Goal: Task Accomplishment & Management: Manage account settings

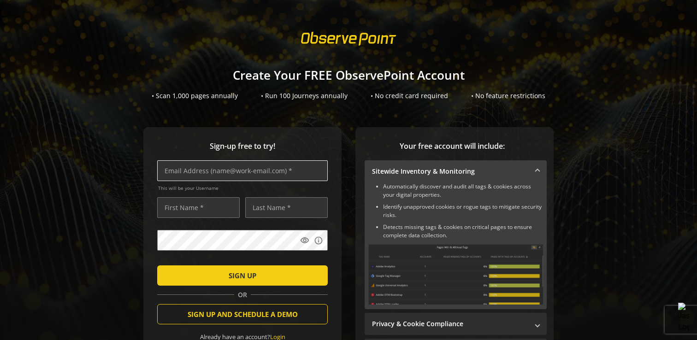
click at [246, 172] on input "text" at bounding box center [242, 170] width 170 height 21
type input "darbesman@mergeworl"
click at [276, 335] on link "Login" at bounding box center [277, 337] width 15 height 8
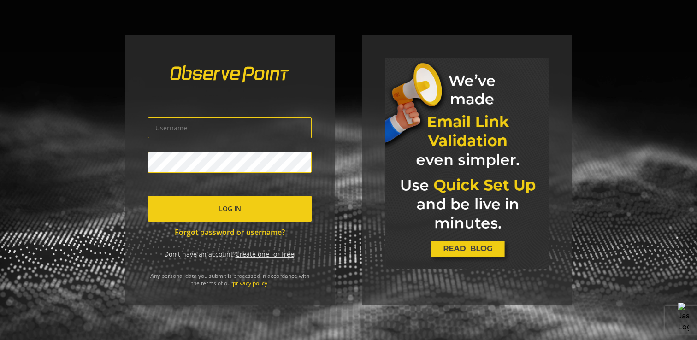
click at [227, 129] on input "text" at bounding box center [230, 127] width 164 height 21
type input "darbesman"
click at [252, 230] on link "Forgot password or username?" at bounding box center [230, 232] width 164 height 11
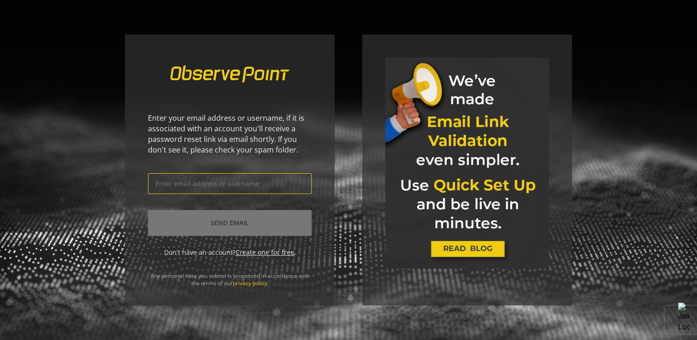
click at [228, 185] on input "text" at bounding box center [230, 183] width 164 height 21
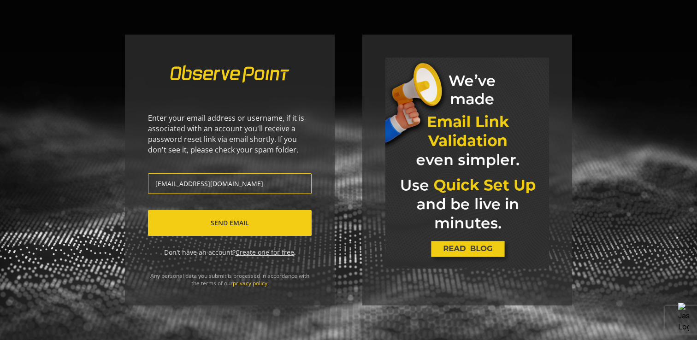
type input "[EMAIL_ADDRESS][DOMAIN_NAME]"
click button "Send Email" at bounding box center [230, 223] width 164 height 26
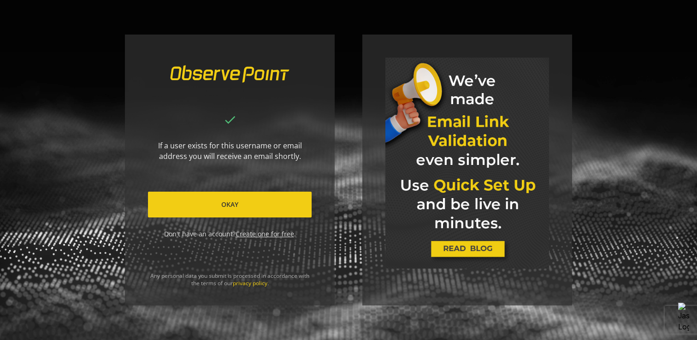
click at [218, 205] on span at bounding box center [230, 204] width 164 height 22
